Goal: Navigation & Orientation: Understand site structure

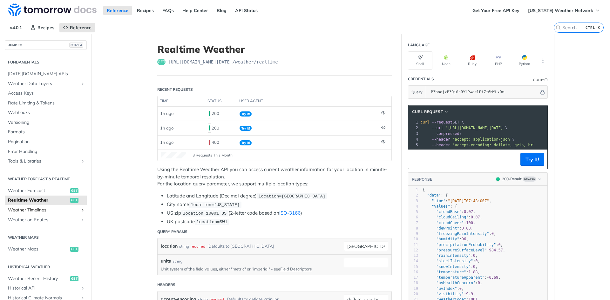
click at [48, 210] on span "Weather Timelines" at bounding box center [43, 210] width 71 height 6
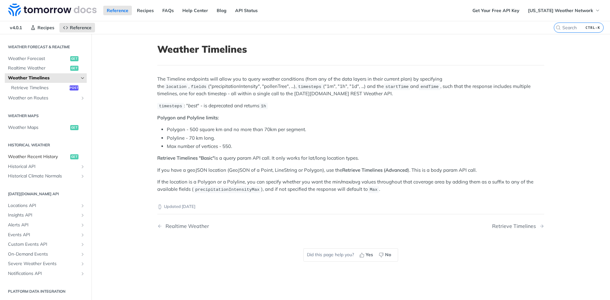
click at [42, 160] on span "Weather Recent History" at bounding box center [38, 157] width 61 height 6
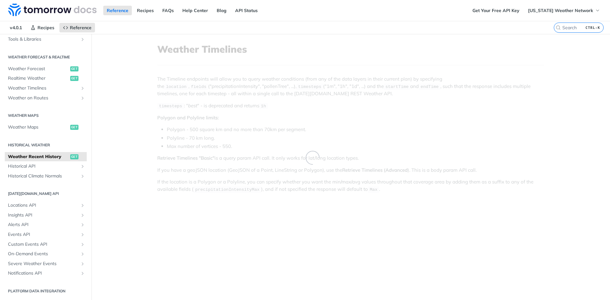
scroll to position [122, 0]
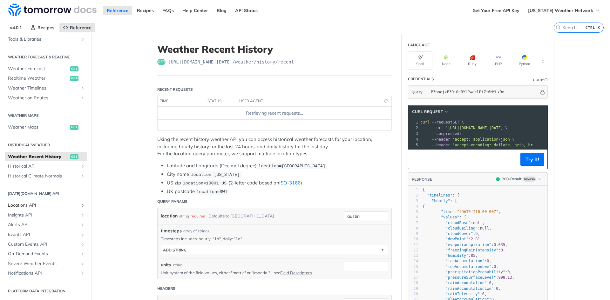
click at [23, 209] on link "Locations API" at bounding box center [46, 206] width 82 height 10
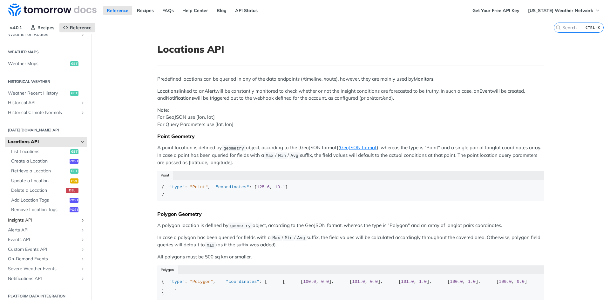
scroll to position [191, 0]
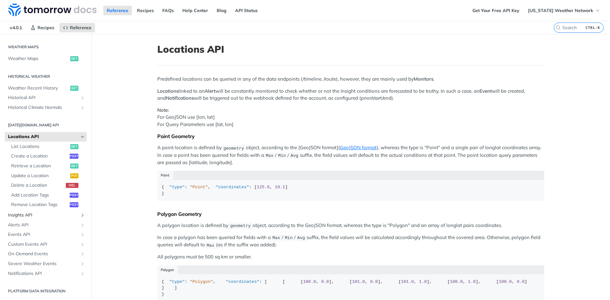
click at [42, 214] on span "Insights API" at bounding box center [43, 215] width 71 height 6
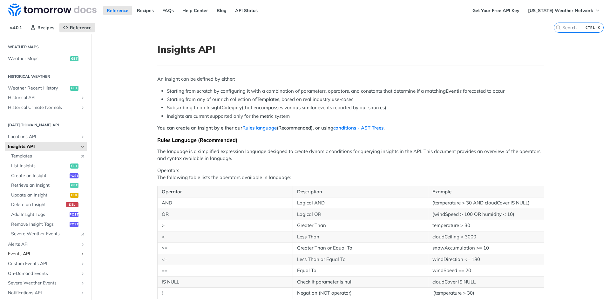
click at [45, 255] on span "Events API" at bounding box center [43, 254] width 71 height 6
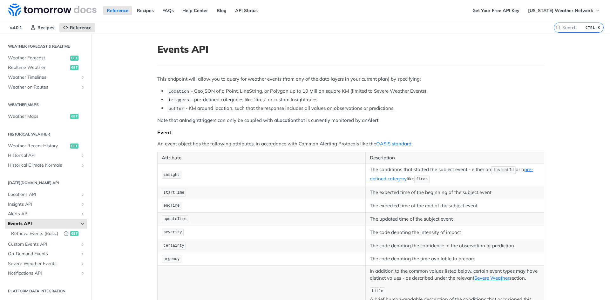
scroll to position [127, 0]
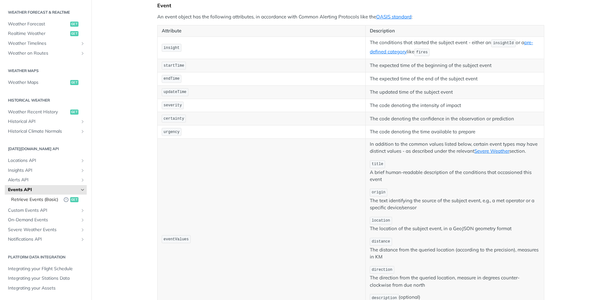
click at [42, 198] on span "Retrieve Events (Basic)" at bounding box center [35, 200] width 49 height 6
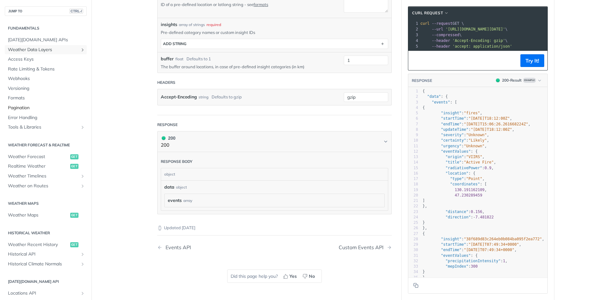
click at [38, 48] on span "Weather Data Layers" at bounding box center [43, 50] width 71 height 6
